Goal: Task Accomplishment & Management: Manage account settings

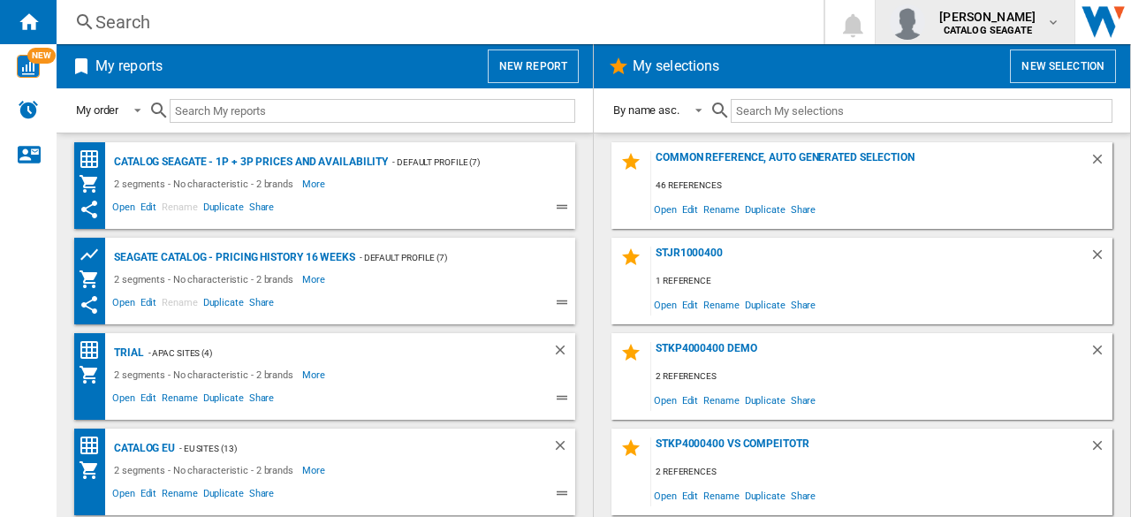
click at [1067, 29] on button "kok hua tan CATALOG SEAGATE" at bounding box center [975, 22] width 199 height 44
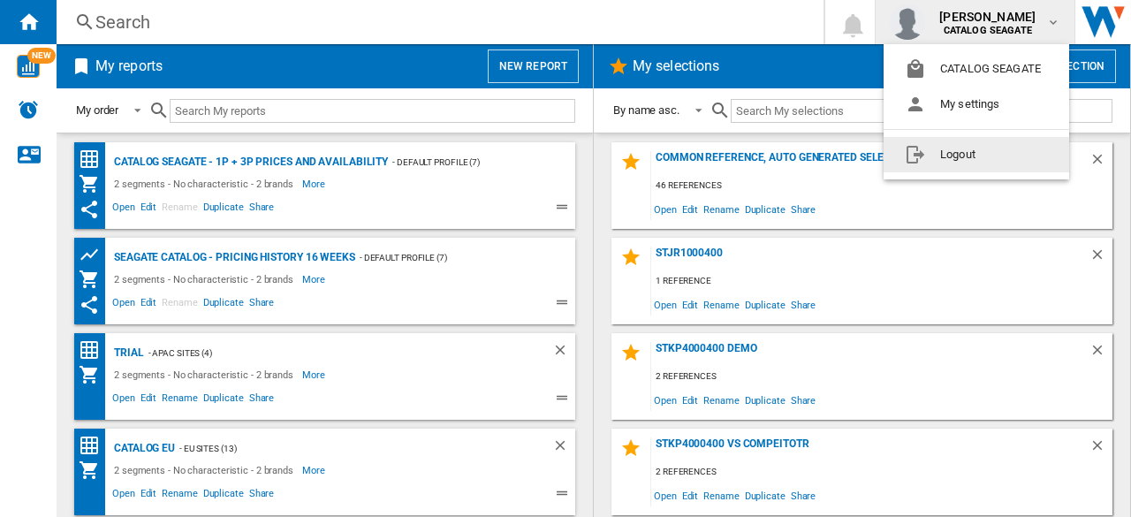
click at [999, 156] on button "Logout" at bounding box center [977, 154] width 186 height 35
